Goal: Task Accomplishment & Management: Manage account settings

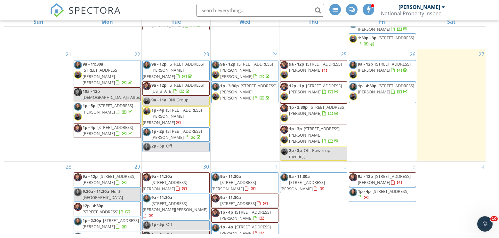
scroll to position [267, 0]
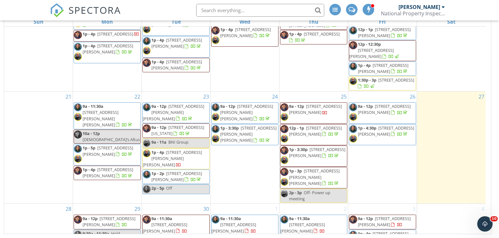
click at [85, 8] on span "SPECTORA" at bounding box center [95, 9] width 53 height 13
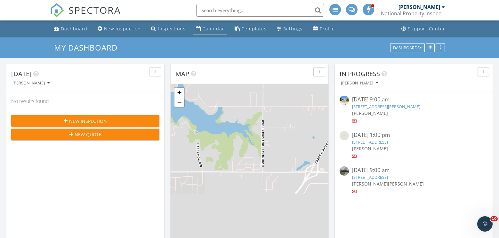
click at [209, 31] on div "Calendar" at bounding box center [214, 29] width 22 height 6
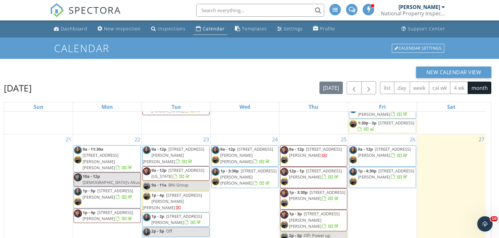
scroll to position [85, 0]
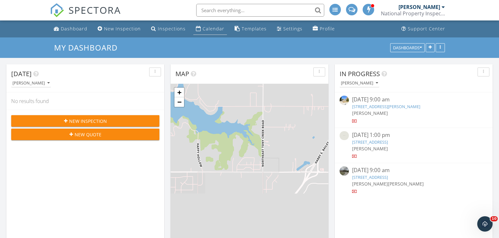
click at [203, 32] on div "Calendar" at bounding box center [214, 29] width 22 height 6
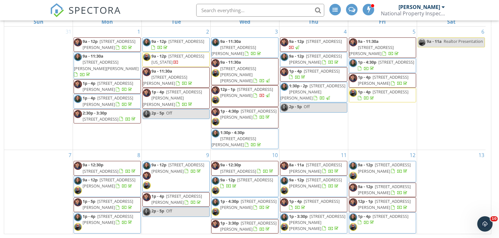
scroll to position [309, 0]
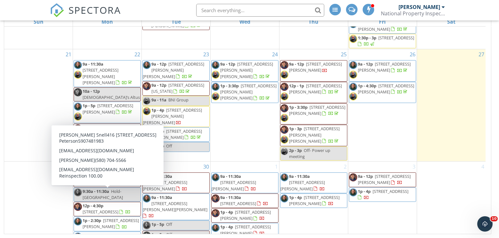
click at [88, 209] on span "[STREET_ADDRESS]" at bounding box center [101, 212] width 36 height 6
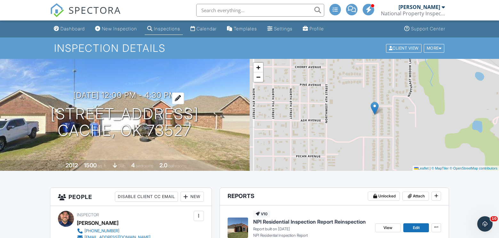
click at [184, 93] on div at bounding box center [178, 99] width 12 height 12
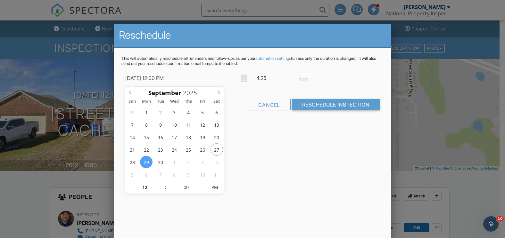
click at [311, 80] on input "4.25" at bounding box center [285, 78] width 58 height 16
click at [311, 80] on input "4" at bounding box center [285, 78] width 58 height 16
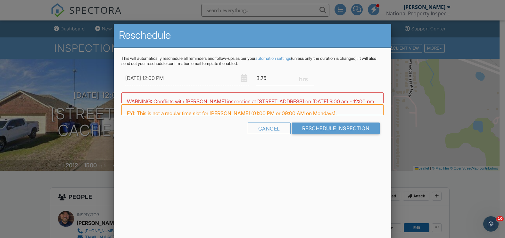
click at [311, 80] on input "3.75" at bounding box center [285, 78] width 58 height 16
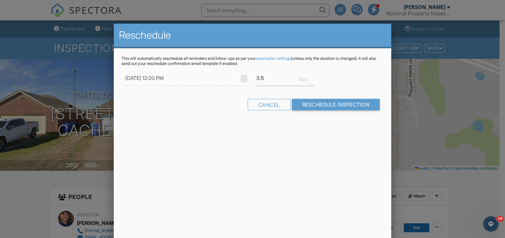
click at [311, 80] on input "3.5" at bounding box center [285, 78] width 58 height 16
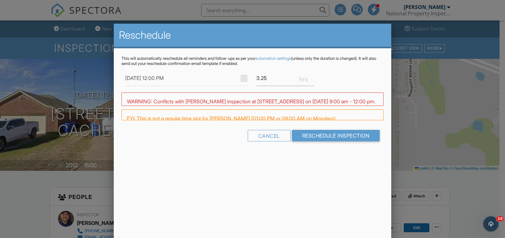
click at [311, 80] on input "3.25" at bounding box center [285, 78] width 58 height 16
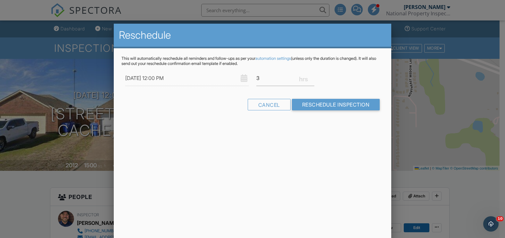
click at [311, 80] on input "3" at bounding box center [285, 78] width 58 height 16
click at [311, 80] on input "2.75" at bounding box center [285, 78] width 58 height 16
click at [311, 80] on input "2.5" at bounding box center [285, 78] width 58 height 16
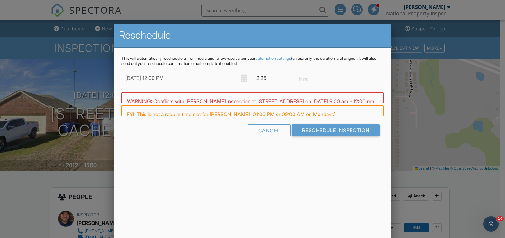
click at [311, 80] on input "2.25" at bounding box center [285, 78] width 58 height 16
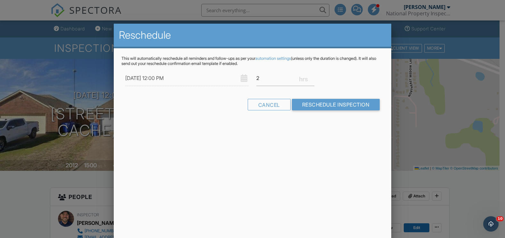
click at [311, 80] on input "2" at bounding box center [285, 78] width 58 height 16
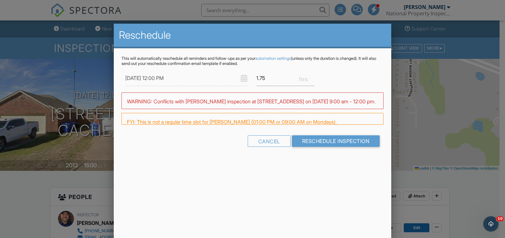
click at [311, 80] on input "1.75" at bounding box center [285, 78] width 58 height 16
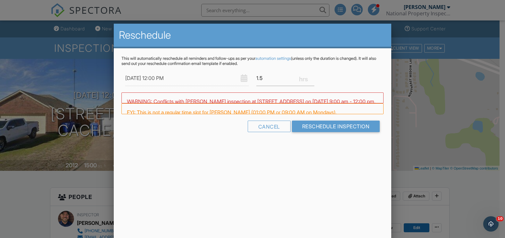
click at [311, 80] on input "1.5" at bounding box center [285, 78] width 58 height 16
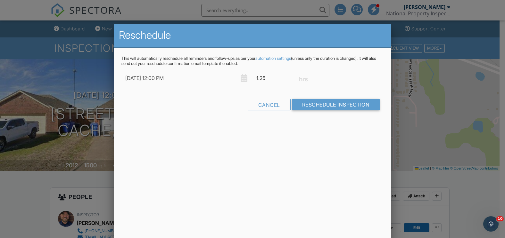
click at [311, 80] on input "1.25" at bounding box center [285, 78] width 58 height 16
click at [311, 80] on input "1" at bounding box center [285, 78] width 58 height 16
click at [311, 80] on input "0.75" at bounding box center [285, 78] width 58 height 16
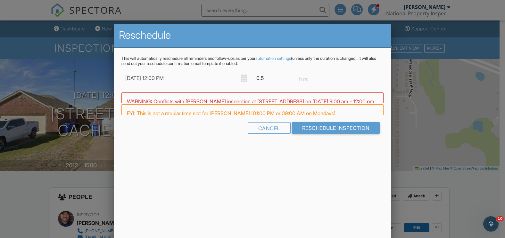
type input "0.5"
click at [311, 80] on input "0.5" at bounding box center [285, 78] width 58 height 16
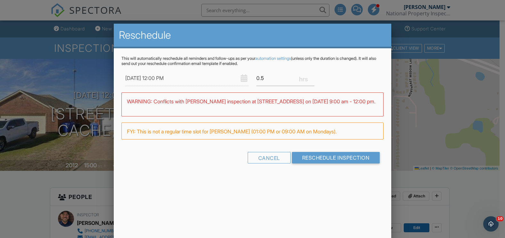
click at [318, 128] on div "FYI: This is not a regular time slot for [PERSON_NAME] (01:00 PM or 09:00 AM on…" at bounding box center [252, 131] width 262 height 17
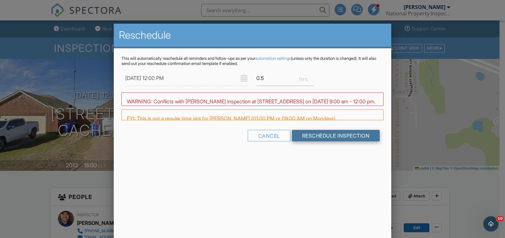
click at [307, 120] on div "FYI: This is not a regular time slot for [PERSON_NAME] (01:00 PM or 09:00 AM on…" at bounding box center [252, 114] width 262 height 11
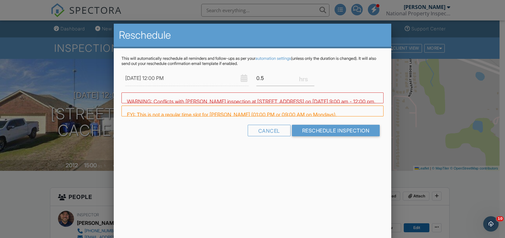
click at [309, 139] on div "Cancel Reschedule Inspection" at bounding box center [252, 133] width 262 height 16
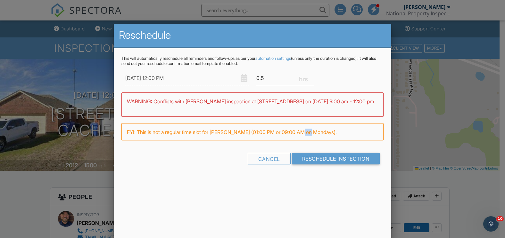
drag, startPoint x: 309, startPoint y: 139, endPoint x: 309, endPoint y: 144, distance: 5.1
click at [309, 141] on div "Warning: this date/time is in the past. WARNING: Conflicts with Dustin Snell's …" at bounding box center [252, 120] width 262 height 54
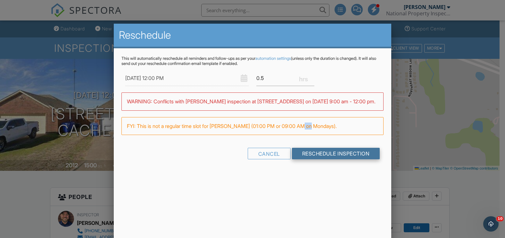
click at [308, 157] on input "Reschedule Inspection" at bounding box center [336, 154] width 88 height 12
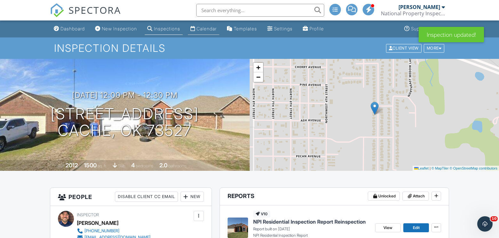
click at [195, 29] on div "Calendar" at bounding box center [192, 28] width 5 height 5
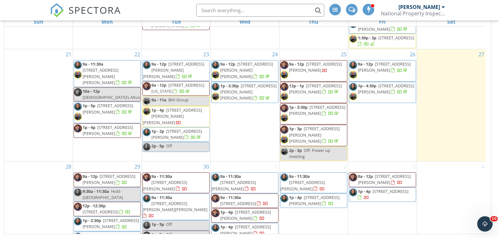
click at [125, 233] on span "[STREET_ADDRESS][PERSON_NAME]" at bounding box center [111, 239] width 56 height 12
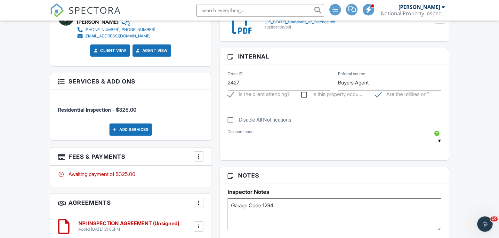
scroll to position [522, 0]
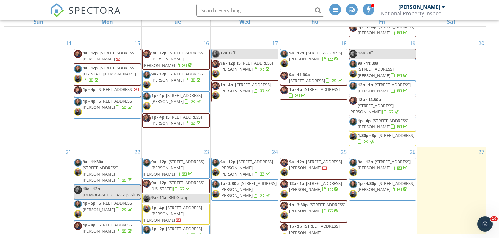
scroll to position [309, 0]
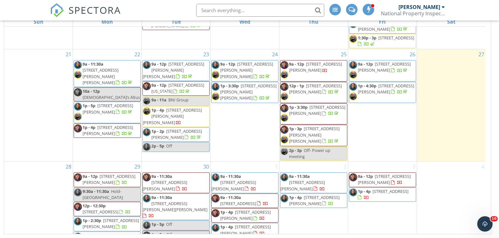
click at [134, 218] on span "1521 NW 43rd St, Lawton 73505" at bounding box center [111, 224] width 56 height 12
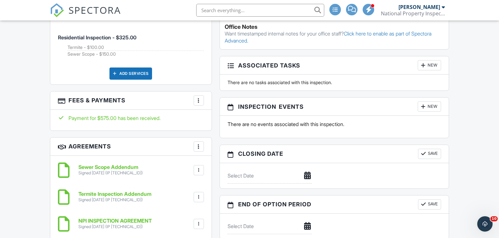
scroll to position [686, 0]
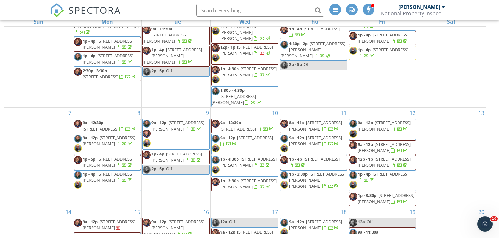
scroll to position [309, 0]
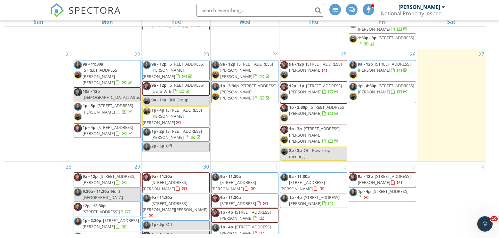
click at [259, 6] on input "text" at bounding box center [260, 10] width 128 height 13
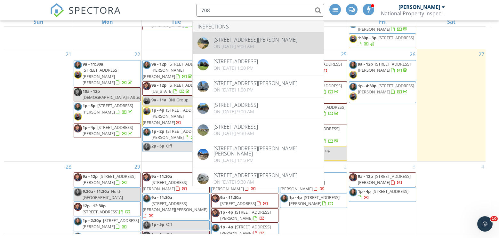
type input "708"
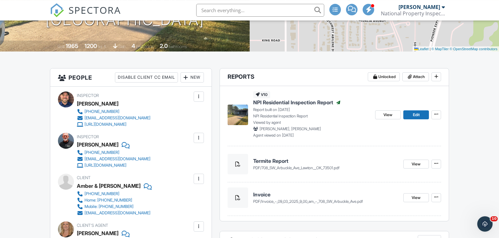
scroll to position [98, 0]
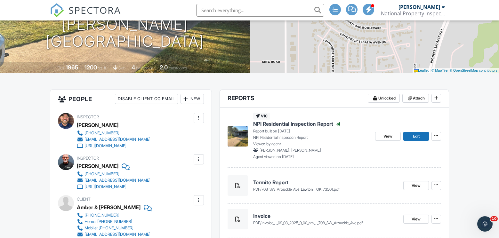
click at [298, 124] on span "NPI Residential Inspection Report" at bounding box center [293, 123] width 80 height 7
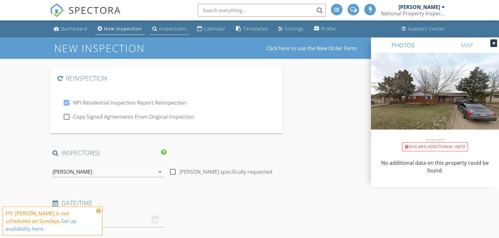
type input "Amber & Chase"
type input "Gray"
type input "[EMAIL_ADDRESS][DOMAIN_NAME]"
type input "[PHONE_NUMBER]"
checkbox input "true"
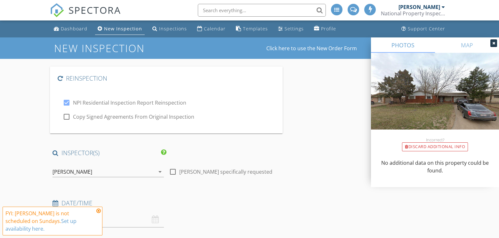
checkbox input "true"
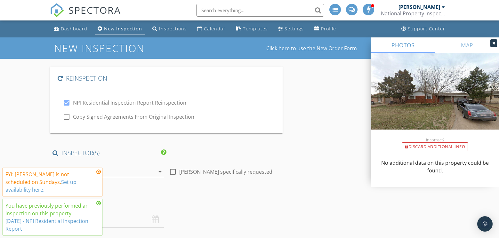
click at [67, 117] on div at bounding box center [66, 116] width 11 height 11
checkbox input "true"
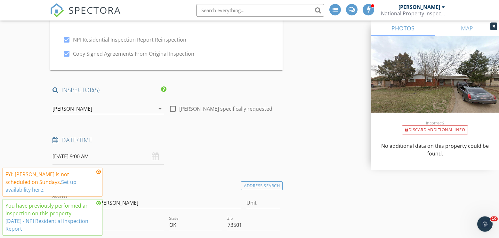
scroll to position [33, 0]
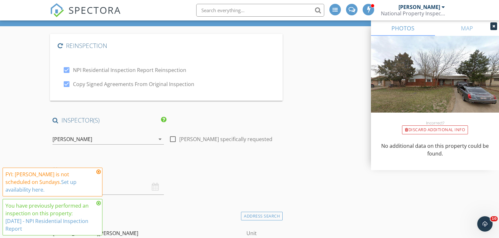
click at [85, 138] on div "[PERSON_NAME]" at bounding box center [73, 139] width 40 height 6
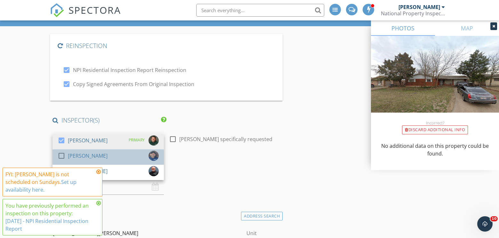
click at [68, 154] on div "check_box_outline_blank Dustin Snell" at bounding box center [83, 157] width 50 height 13
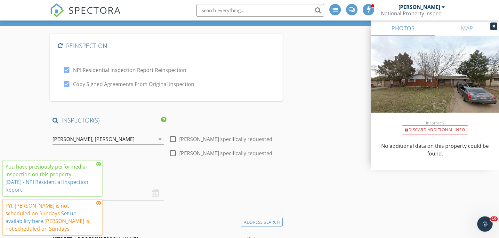
scroll to position [163, 0]
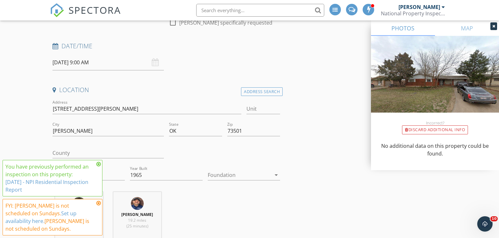
click at [155, 64] on div "09/28/2025 9:00 AM" at bounding box center [108, 63] width 111 height 16
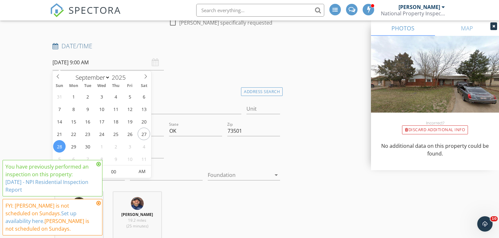
click at [123, 66] on input "09/28/2025 9:00 AM" at bounding box center [108, 63] width 111 height 16
type input "09/29/2025 9:00 AM"
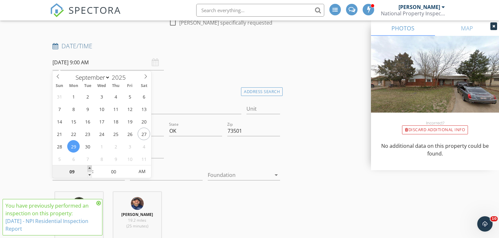
type input "10"
type input "09/29/2025 10:00 AM"
click at [91, 167] on span at bounding box center [89, 169] width 4 height 6
type input "11"
type input "09/29/2025 11:00 AM"
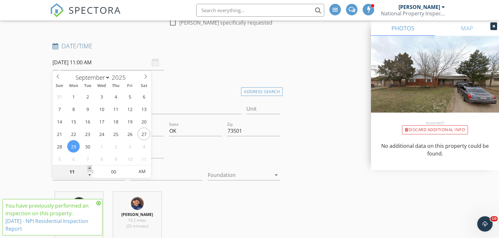
click at [91, 167] on span at bounding box center [89, 169] width 4 height 6
type input "12"
type input "09/29/2025 12:00 PM"
click at [91, 167] on span at bounding box center [89, 169] width 4 height 6
type input "01"
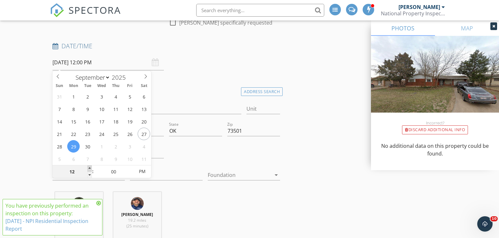
type input "09/29/2025 1:00 PM"
click at [91, 167] on span at bounding box center [89, 169] width 4 height 6
type input "12"
type input "09/29/2025 12:00 PM"
click at [90, 176] on span at bounding box center [89, 175] width 4 height 6
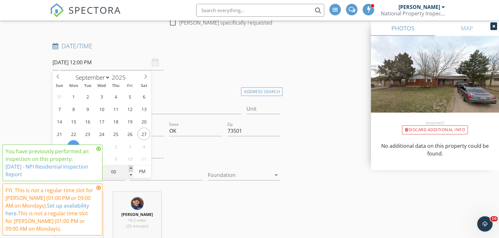
type input "05"
type input "09/29/2025 12:05 PM"
click at [130, 169] on span at bounding box center [131, 169] width 4 height 6
type input "10"
type input "09/29/2025 12:10 PM"
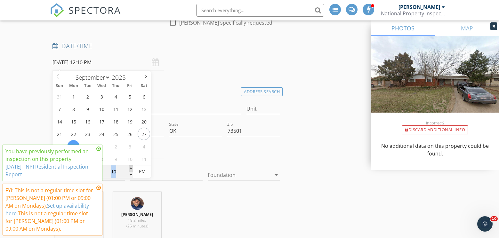
click at [130, 169] on span at bounding box center [131, 169] width 4 height 6
type input "15"
type input "09/29/2025 12:15 PM"
click at [130, 169] on span at bounding box center [131, 169] width 4 height 6
type input "20"
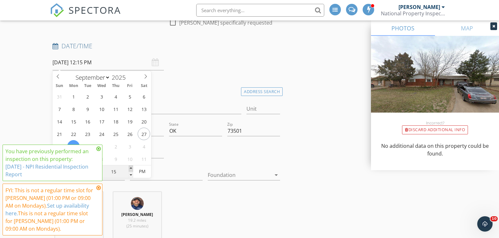
type input "09/29/2025 12:20 PM"
click at [130, 169] on span at bounding box center [131, 169] width 4 height 6
type input "25"
type input "09/29/2025 12:25 PM"
click at [130, 169] on span at bounding box center [131, 169] width 4 height 6
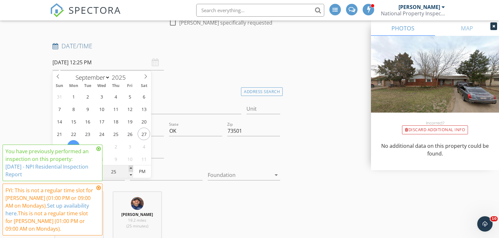
type input "30"
type input "09/29/2025 12:30 PM"
click at [130, 169] on span at bounding box center [131, 169] width 4 height 6
type input "35"
type input "09/29/2025 12:35 PM"
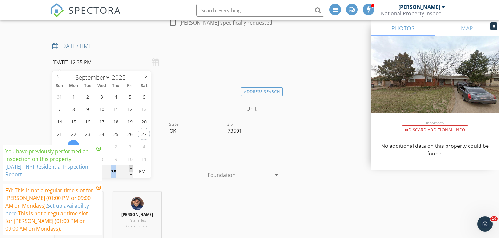
click at [130, 169] on span at bounding box center [131, 169] width 4 height 6
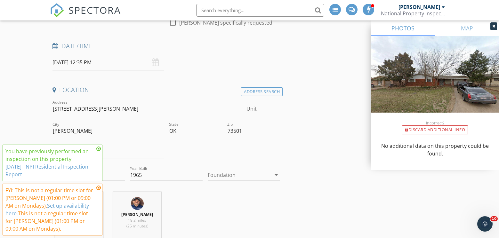
click at [100, 150] on icon at bounding box center [98, 148] width 4 height 5
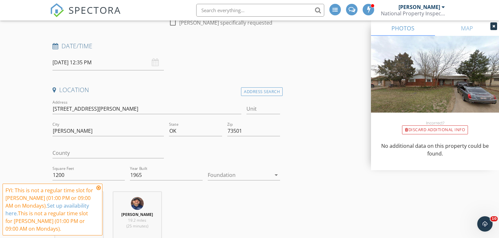
click at [97, 188] on icon at bounding box center [98, 187] width 4 height 5
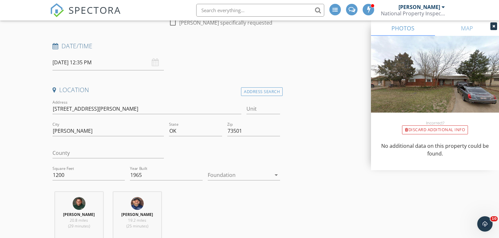
click at [159, 60] on input "09/29/2025 12:35 PM" at bounding box center [108, 63] width 111 height 16
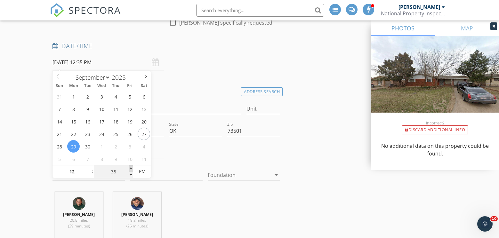
type input "40"
type input "09/29/2025 12:40 PM"
click at [131, 168] on span at bounding box center [131, 169] width 4 height 6
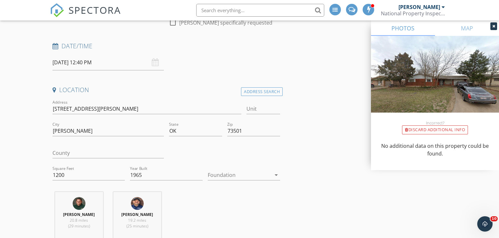
click at [154, 65] on div "09/29/2025 12:40 PM" at bounding box center [108, 63] width 111 height 16
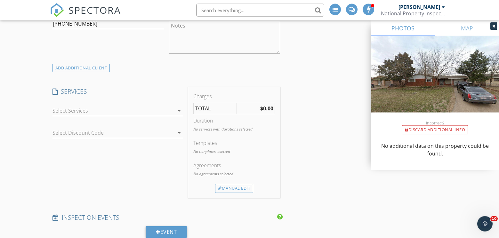
scroll to position [490, 0]
click at [95, 115] on div at bounding box center [114, 110] width 122 height 10
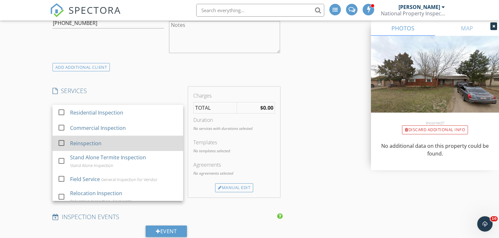
click at [64, 144] on div at bounding box center [61, 142] width 11 height 11
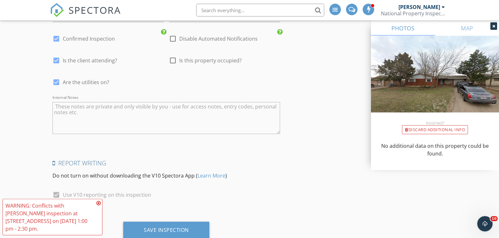
scroll to position [1246, 0]
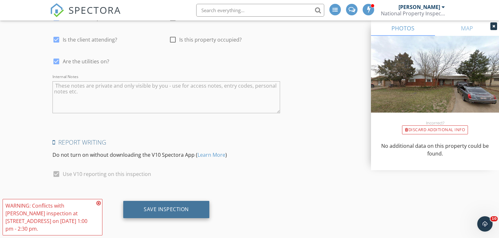
click at [189, 210] on div "Save Inspection" at bounding box center [166, 209] width 86 height 17
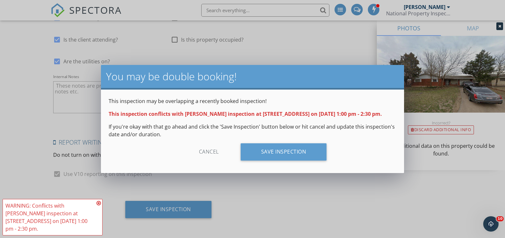
click at [213, 149] on div "Cancel" at bounding box center [208, 151] width 61 height 17
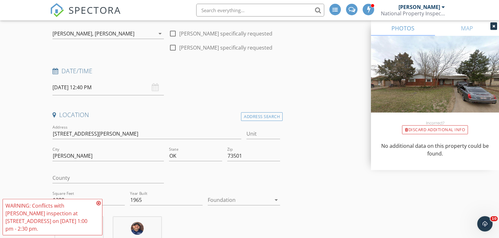
scroll to position [101, 0]
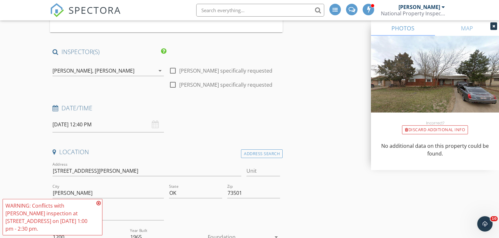
click at [67, 68] on div "Mark Schucker," at bounding box center [73, 71] width 41 height 6
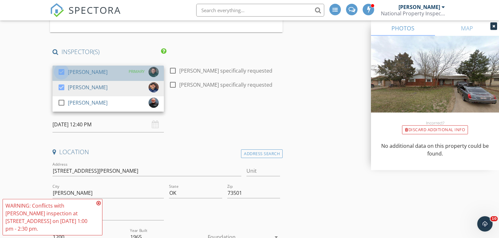
click at [64, 73] on div at bounding box center [61, 72] width 11 height 11
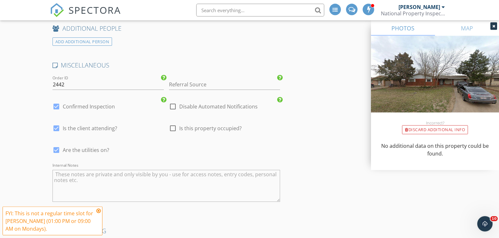
scroll to position [1240, 0]
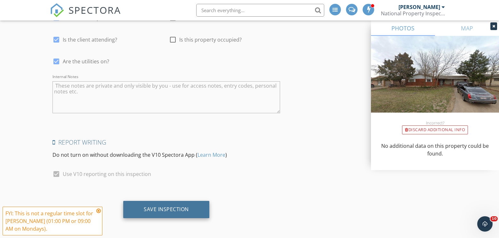
click at [194, 206] on div "Save Inspection" at bounding box center [166, 209] width 86 height 17
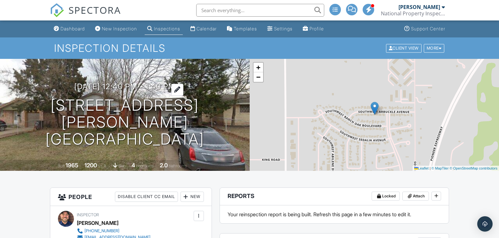
click at [166, 91] on h3 "[DATE] 12:40 pm - 1:40 pm" at bounding box center [124, 86] width 101 height 9
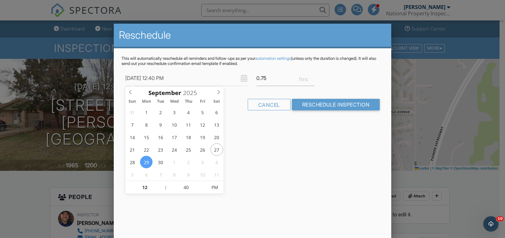
click at [312, 78] on input "0.75" at bounding box center [285, 78] width 58 height 16
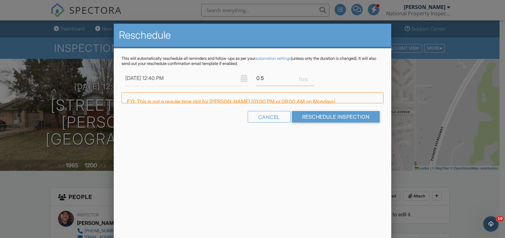
type input "0.5"
click at [312, 78] on input "0.5" at bounding box center [285, 78] width 58 height 16
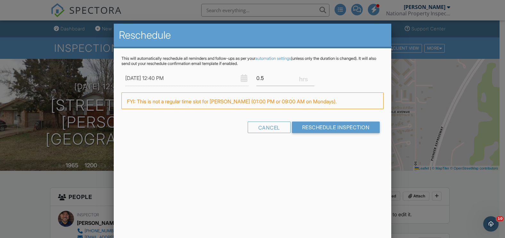
click at [312, 78] on input "0.5" at bounding box center [285, 78] width 58 height 16
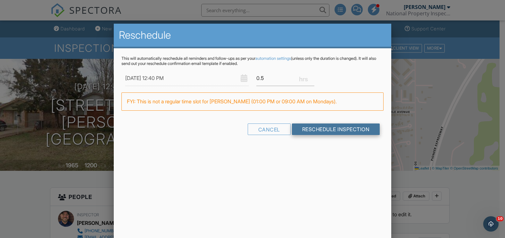
click at [303, 129] on input "Reschedule Inspection" at bounding box center [336, 130] width 88 height 12
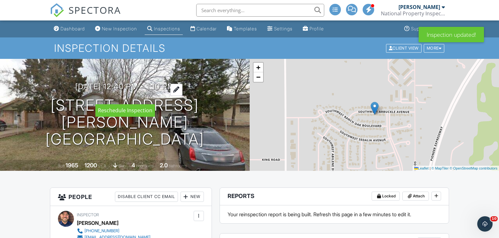
click at [182, 95] on div at bounding box center [176, 90] width 12 height 12
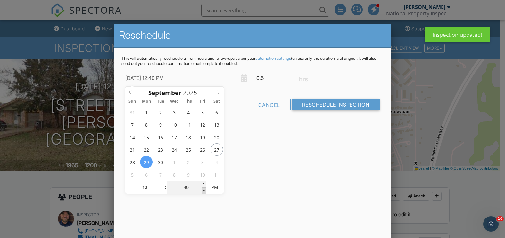
type input "09/29/2025 12:35 PM"
type input "35"
click at [206, 191] on span at bounding box center [203, 191] width 4 height 6
type input "[DATE] 12:30 PM"
type input "30"
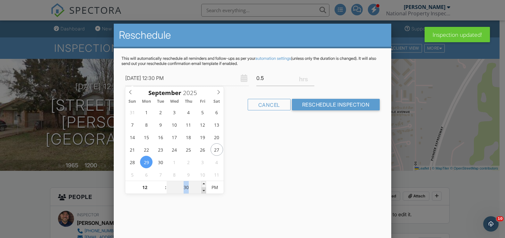
click at [206, 191] on span at bounding box center [203, 191] width 4 height 6
click at [256, 165] on div "Reschedule This will automatically reschedule all reminders and follow-ups as p…" at bounding box center [253, 136] width 278 height 224
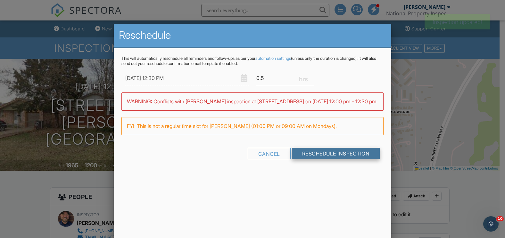
click at [302, 159] on input "Reschedule Inspection" at bounding box center [336, 154] width 88 height 12
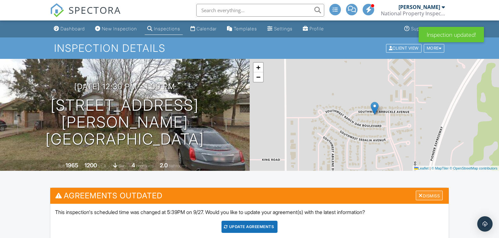
click at [422, 192] on div "Dismiss" at bounding box center [429, 196] width 27 height 10
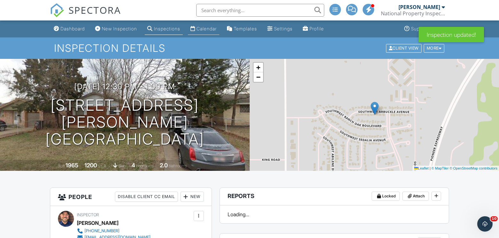
click at [202, 29] on link "Calendar" at bounding box center [203, 29] width 31 height 12
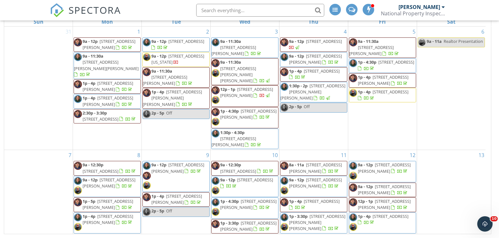
scroll to position [324, 0]
